Goal: Task Accomplishment & Management: Complete application form

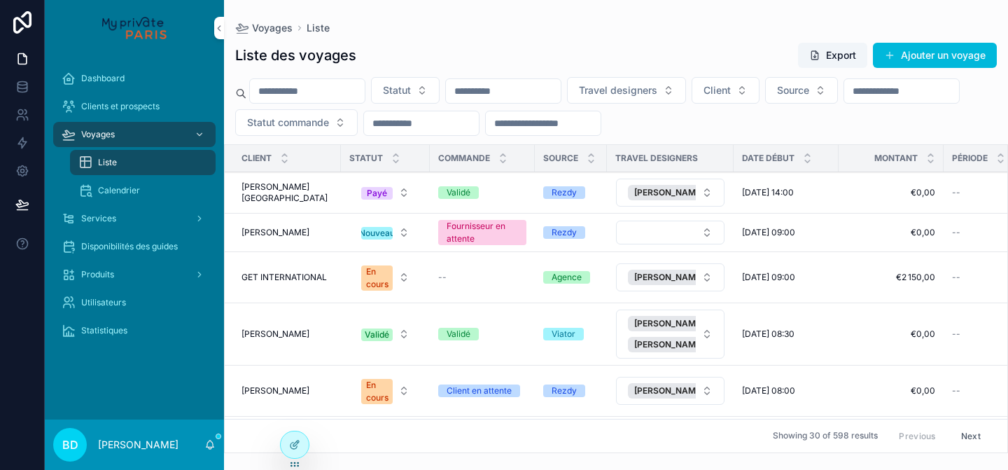
click at [146, 132] on div "Voyages" at bounding box center [135, 134] width 146 height 22
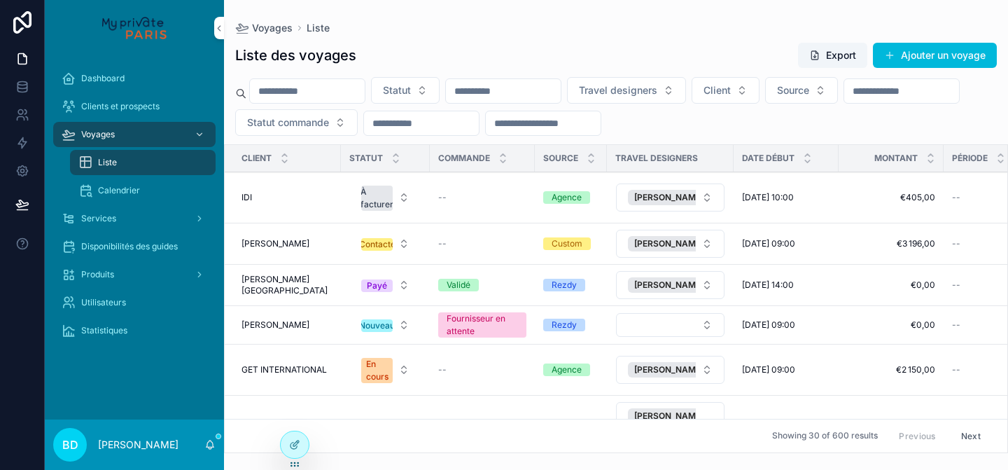
click at [269, 196] on div "IDI IDI" at bounding box center [286, 197] width 91 height 11
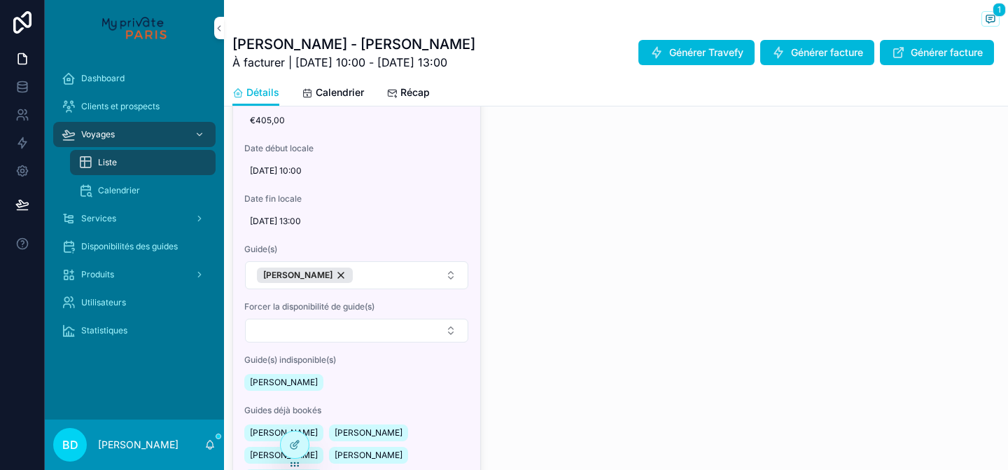
scroll to position [936, 0]
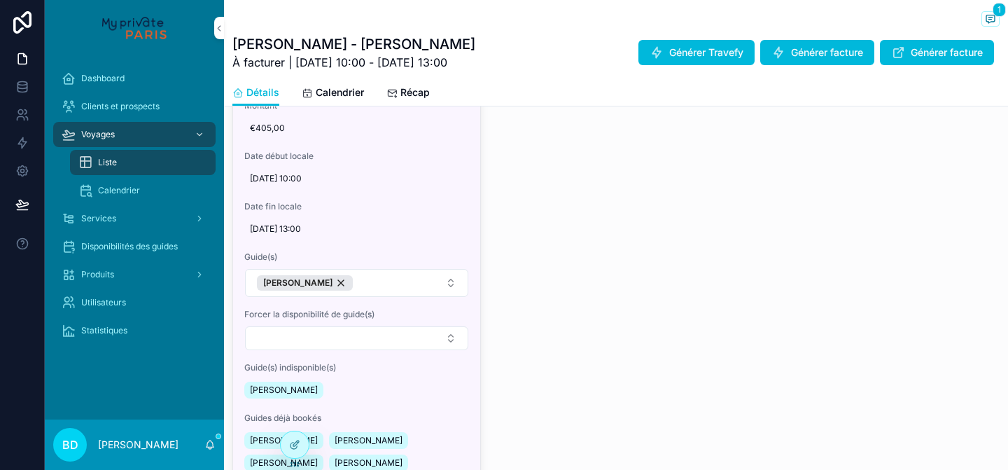
click at [342, 281] on div "[PERSON_NAME]" at bounding box center [305, 282] width 96 height 15
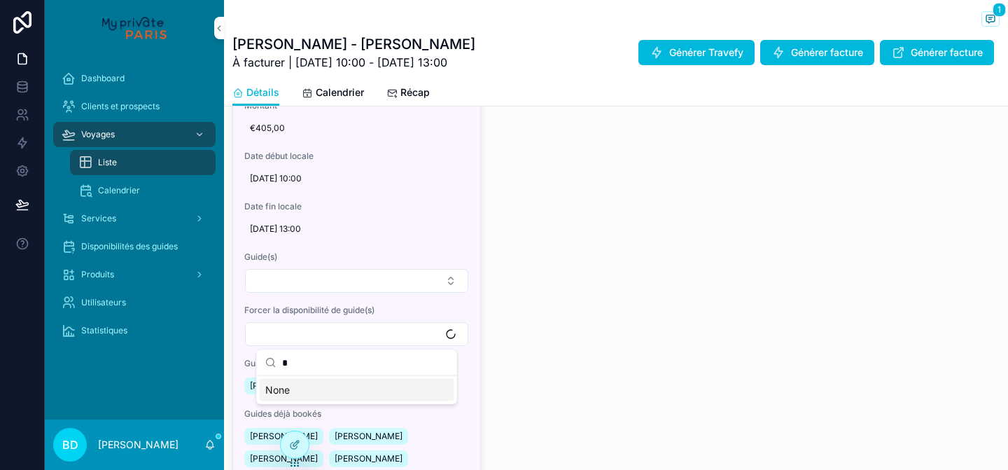
type input "**"
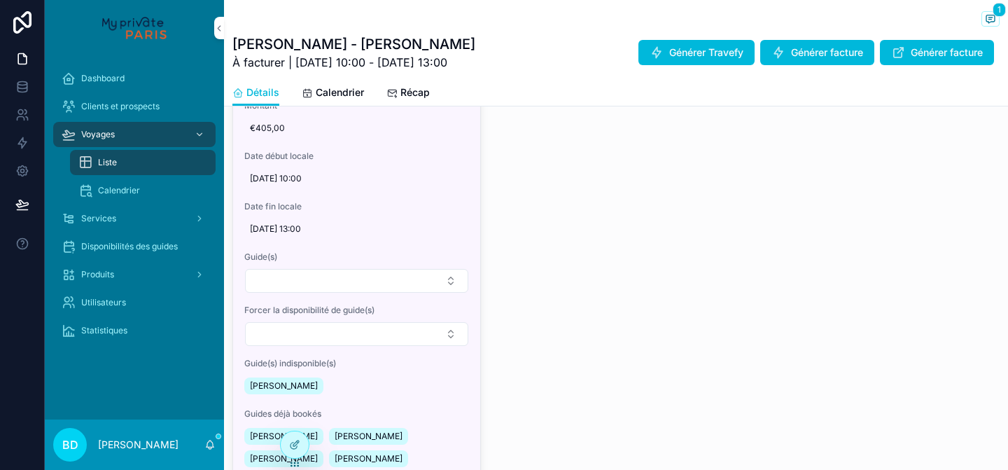
click at [320, 335] on button "Select Button" at bounding box center [356, 334] width 223 height 24
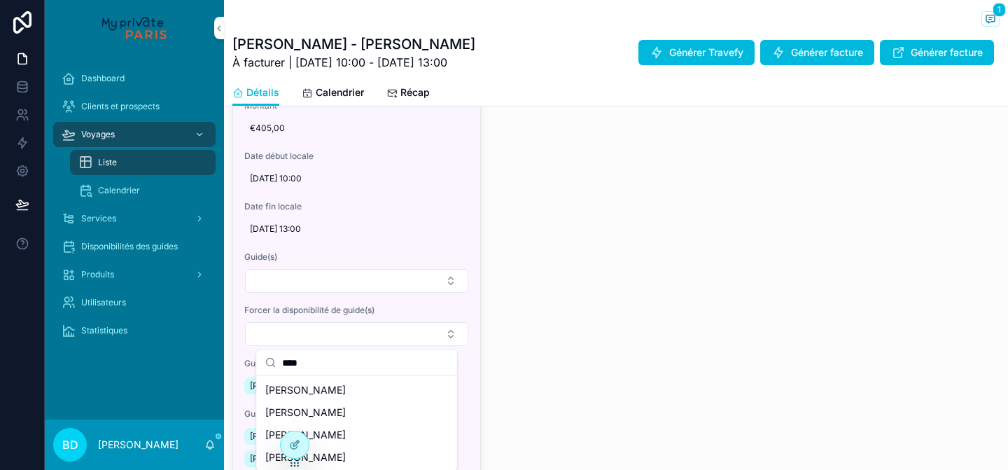
type input "*****"
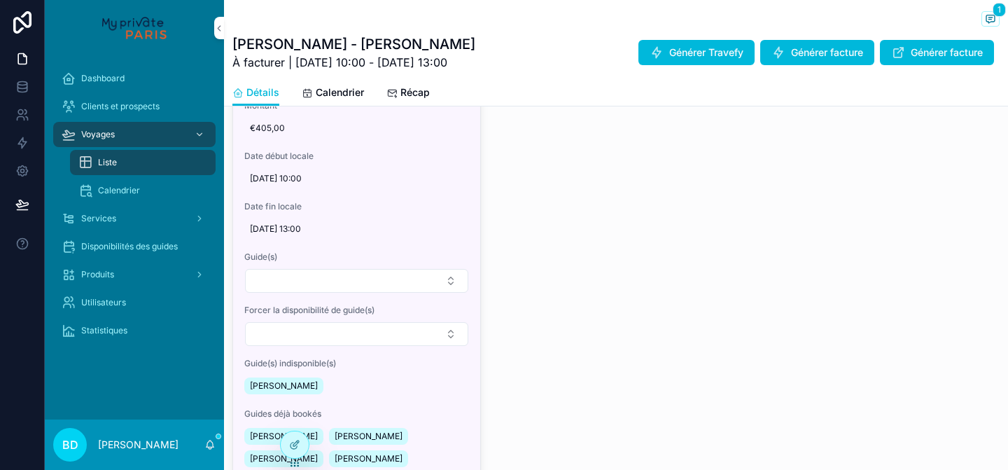
click at [328, 340] on button "Select Button" at bounding box center [356, 334] width 223 height 24
click at [370, 328] on button "Select Button" at bounding box center [356, 334] width 223 height 24
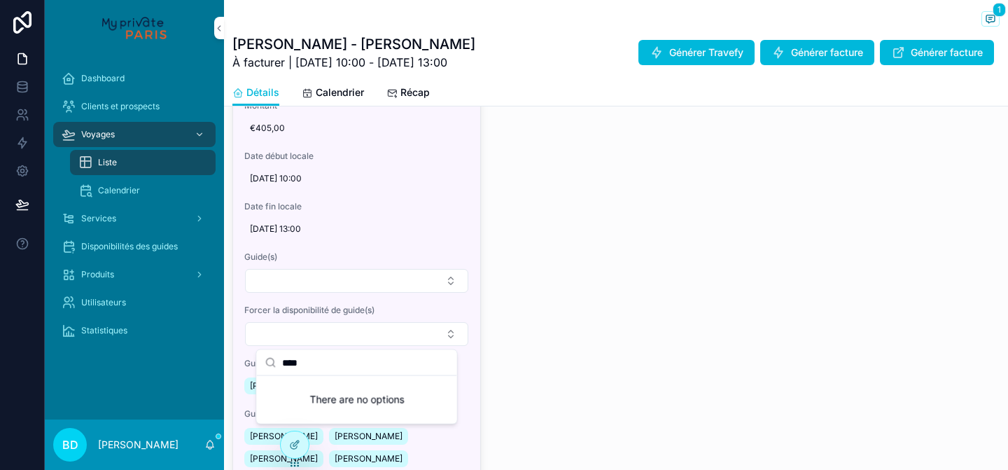
type input "*****"
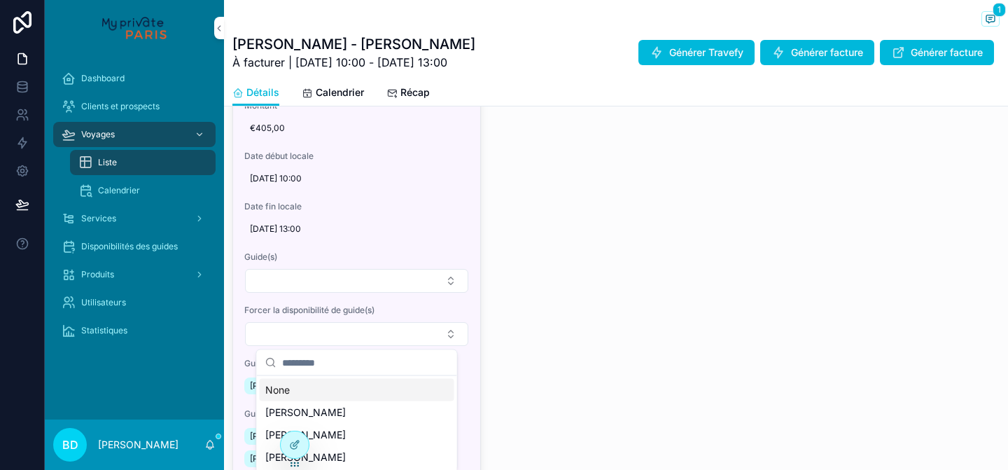
click at [491, 363] on div "Type Classique Statut Pas de guide Dernière mise à jour événement Google [DATE]…" at bounding box center [615, 155] width 767 height 697
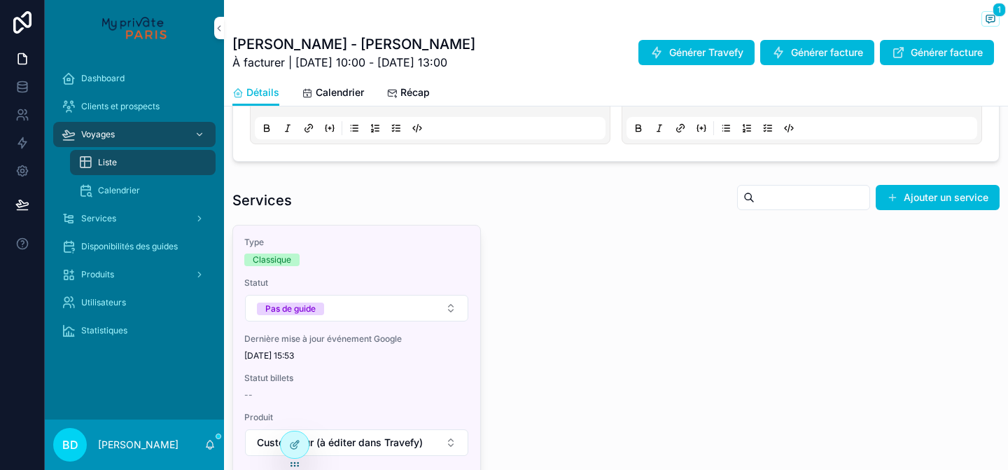
scroll to position [519, 0]
click at [0, 0] on span "Modifier infos Google Calendar" at bounding box center [0, 0] width 0 height 0
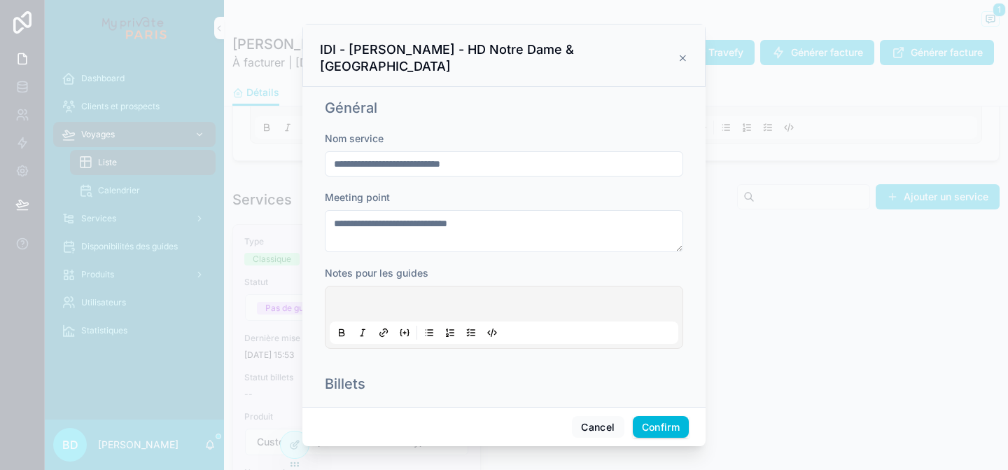
scroll to position [167, 0]
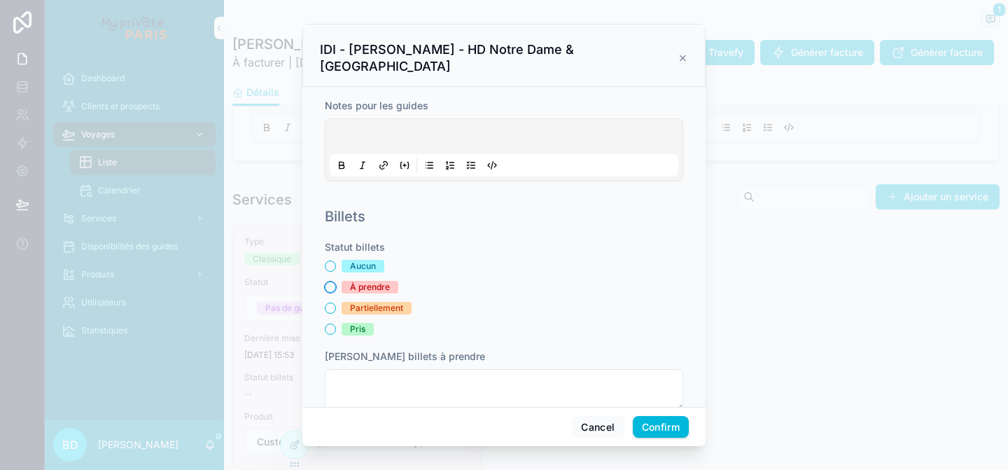
click at [327, 281] on button "À prendre" at bounding box center [330, 286] width 11 height 11
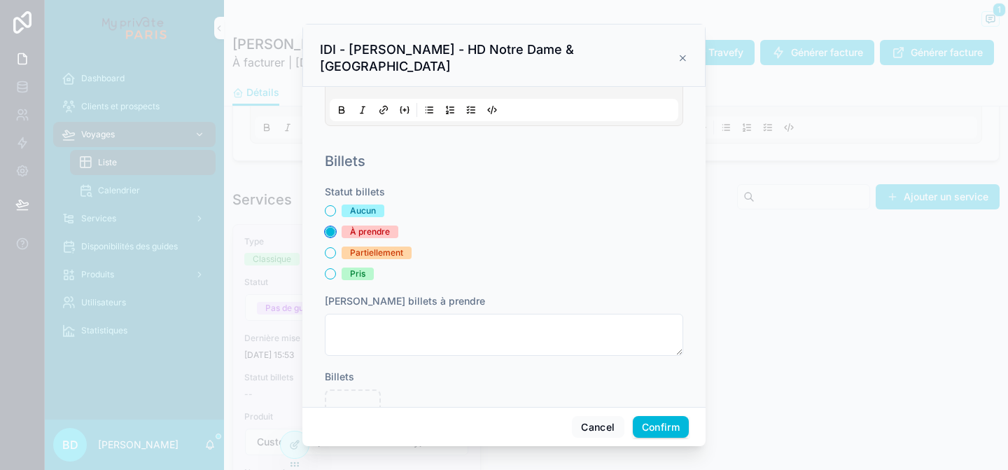
scroll to position [225, 0]
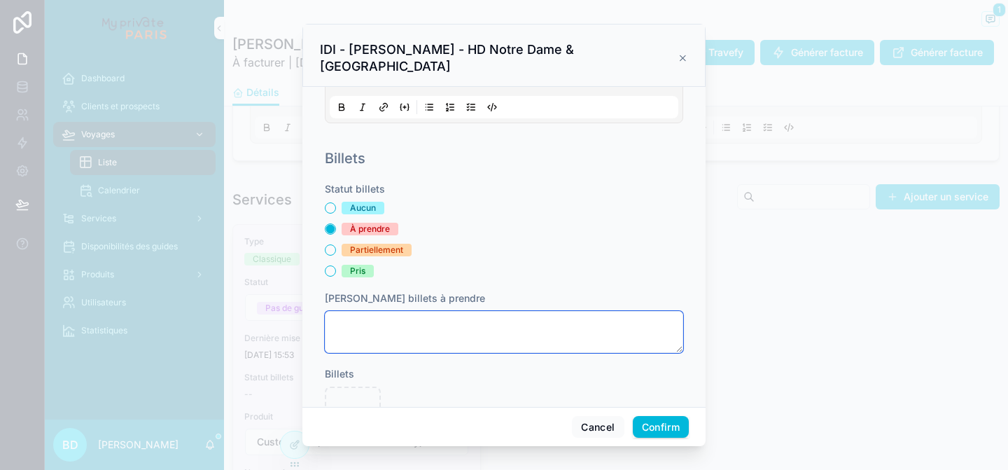
click at [426, 311] on textarea at bounding box center [504, 332] width 358 height 42
type textarea "**********"
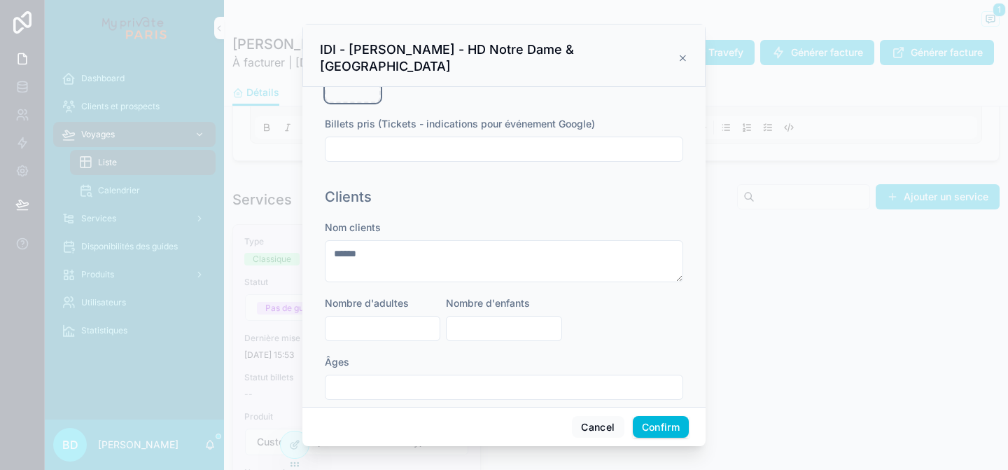
scroll to position [579, 0]
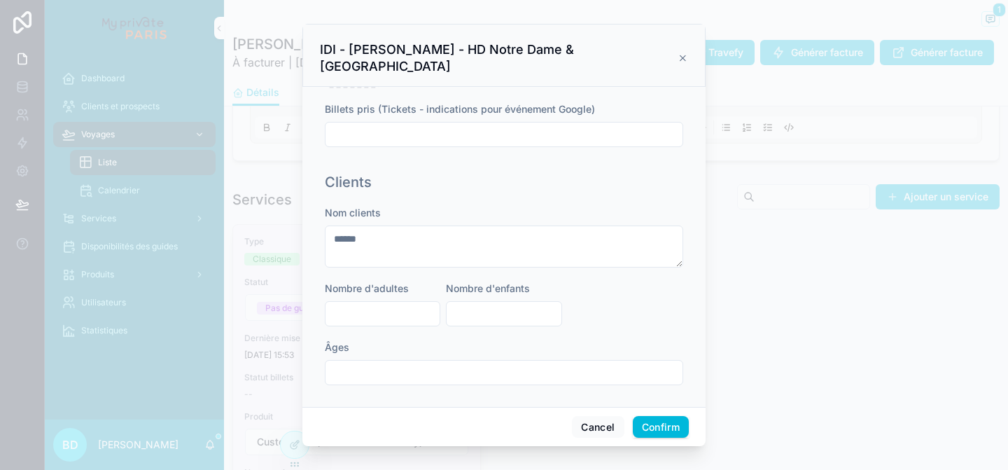
click at [411, 307] on div at bounding box center [382, 313] width 115 height 25
click at [397, 304] on input "text" at bounding box center [382, 314] width 114 height 20
type input "*"
click at [621, 276] on div "Nom clients ****** Nombre d'adultes * Nombre d'enfants Âges" at bounding box center [504, 302] width 358 height 193
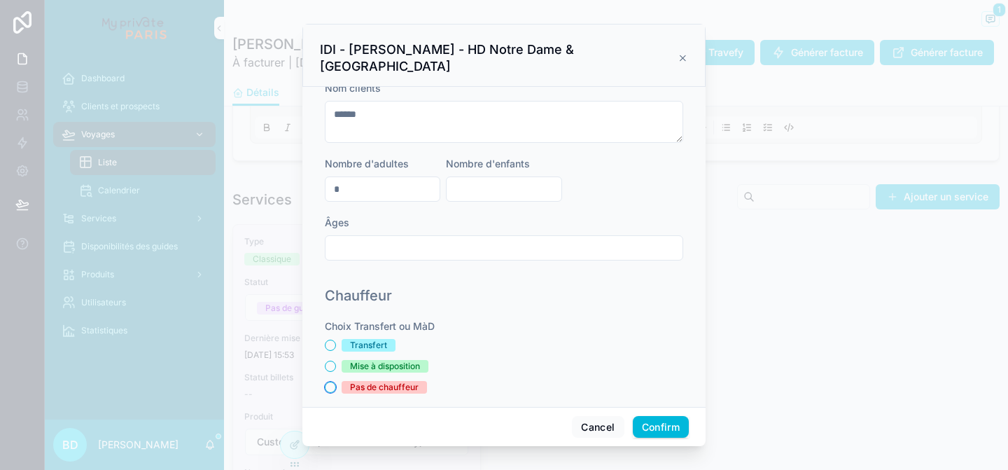
click at [331, 381] on button "Pas de chauffeur" at bounding box center [330, 386] width 11 height 11
click at [673, 431] on button "Confirm" at bounding box center [661, 427] width 56 height 22
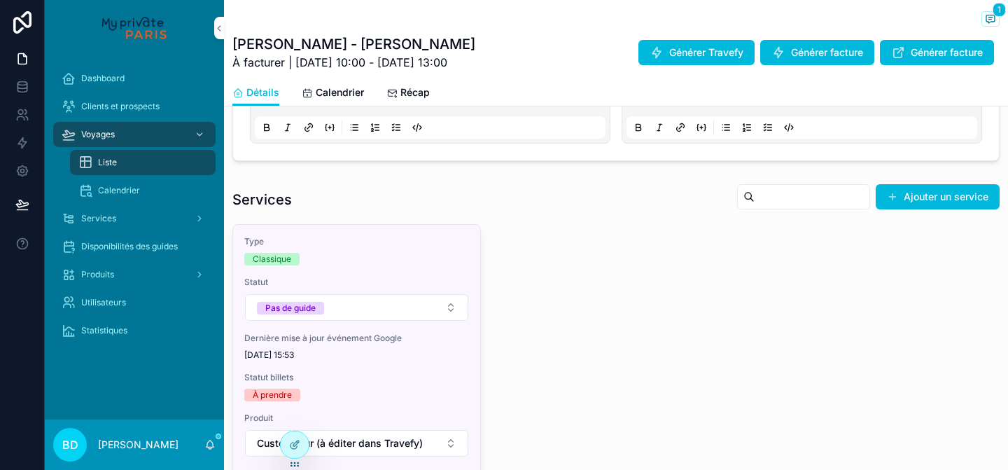
click at [382, 314] on button "Pas de guide" at bounding box center [356, 307] width 223 height 27
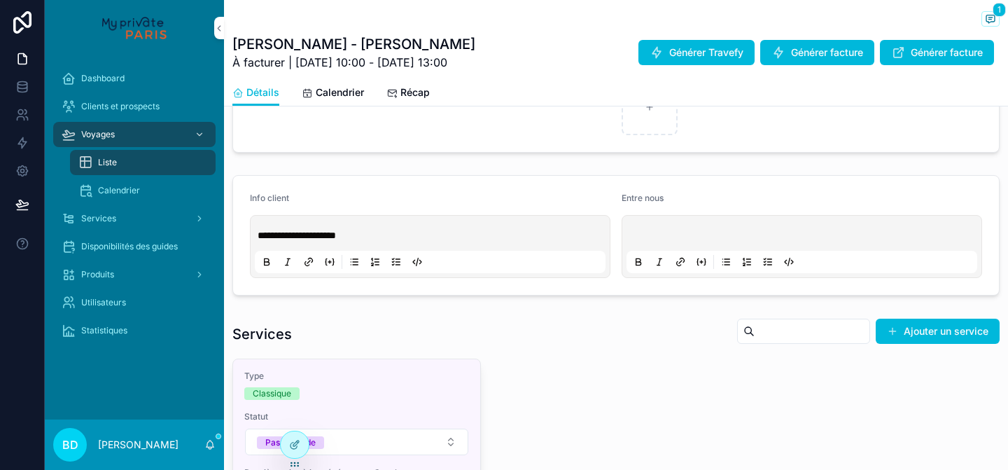
scroll to position [49, 0]
